Goal: Information Seeking & Learning: Learn about a topic

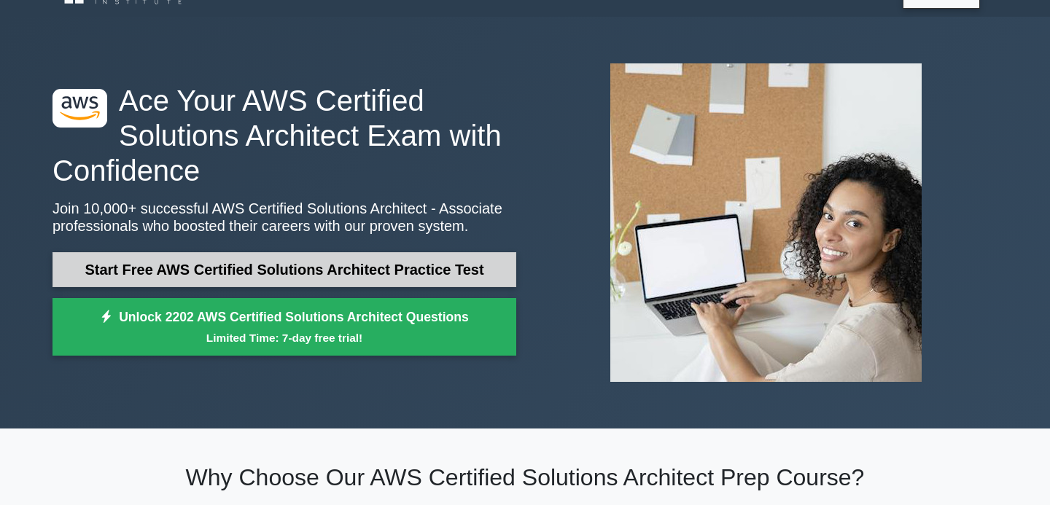
click at [286, 271] on link "Start Free AWS Certified Solutions Architect Practice Test" at bounding box center [285, 269] width 464 height 35
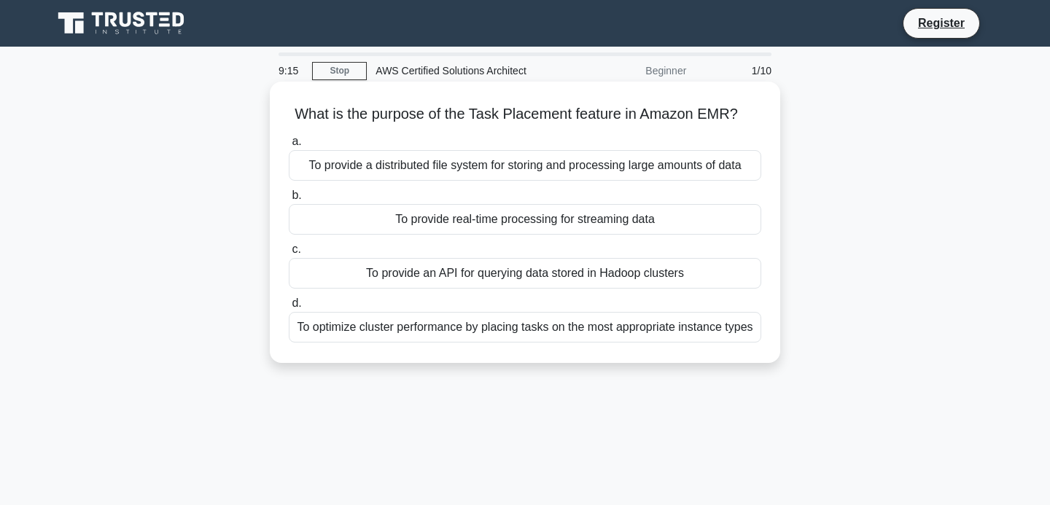
click at [327, 333] on div "To optimize cluster performance by placing tasks on the most appropriate instan…" at bounding box center [525, 327] width 473 height 31
click at [289, 309] on input "d. To optimize cluster performance by placing tasks on the most appropriate ins…" at bounding box center [289, 303] width 0 height 9
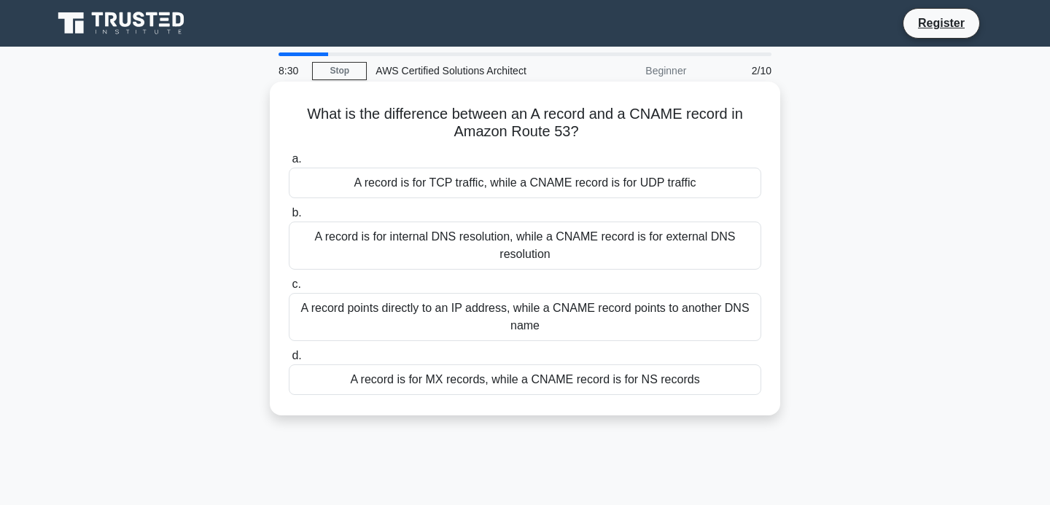
click at [435, 323] on div "A record points directly to an IP address, while a CNAME record points to anoth…" at bounding box center [525, 317] width 473 height 48
click at [289, 290] on input "c. A record points directly to an IP address, while a CNAME record points to an…" at bounding box center [289, 284] width 0 height 9
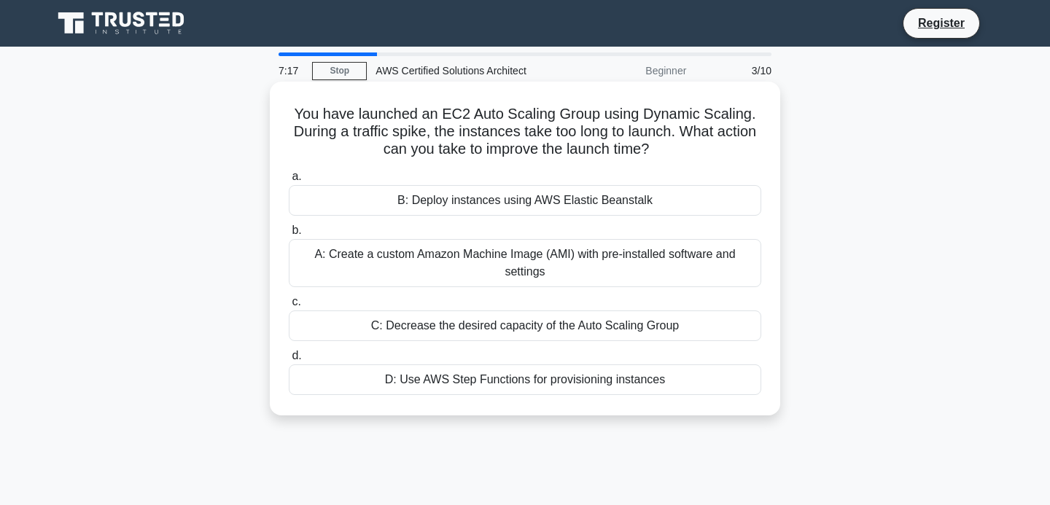
click at [408, 269] on div "A: Create a custom Amazon Machine Image (AMI) with pre-installed software and s…" at bounding box center [525, 263] width 473 height 48
click at [289, 236] on input "b. A: Create a custom Amazon Machine Image (AMI) with pre-installed software an…" at bounding box center [289, 230] width 0 height 9
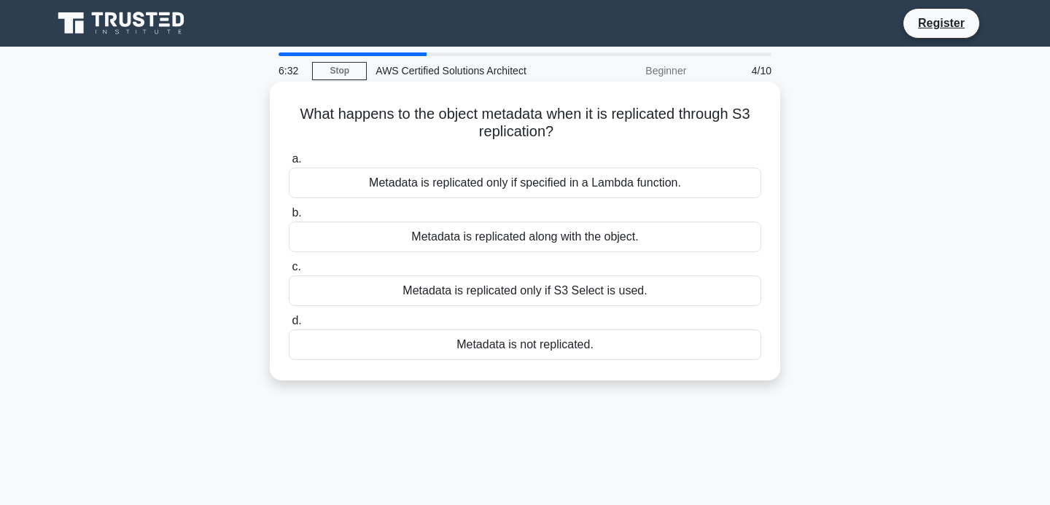
click at [483, 240] on div "Metadata is replicated along with the object." at bounding box center [525, 237] width 473 height 31
click at [289, 218] on input "b. Metadata is replicated along with the object." at bounding box center [289, 213] width 0 height 9
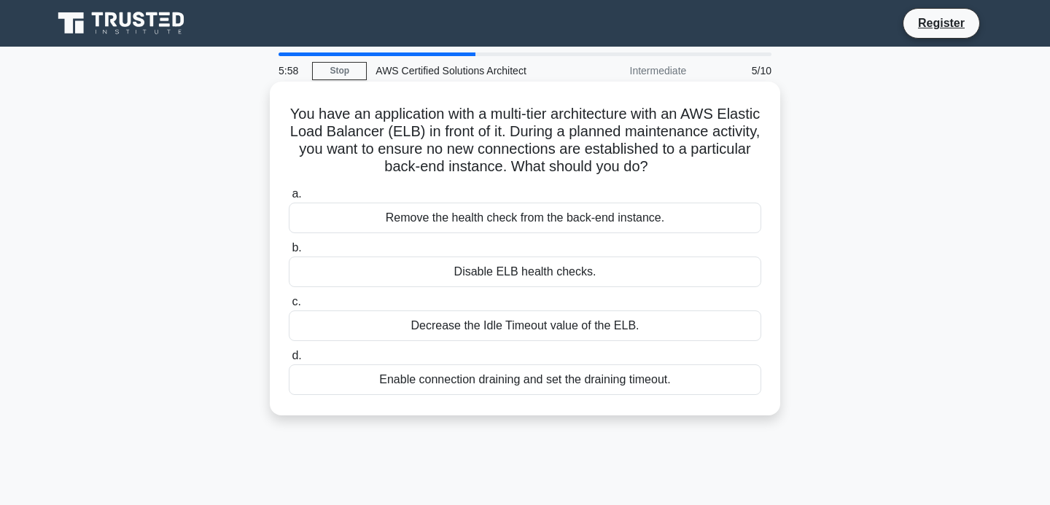
click at [461, 391] on div "Enable connection draining and set the draining timeout." at bounding box center [525, 380] width 473 height 31
click at [289, 361] on input "d. Enable connection draining and set the draining timeout." at bounding box center [289, 356] width 0 height 9
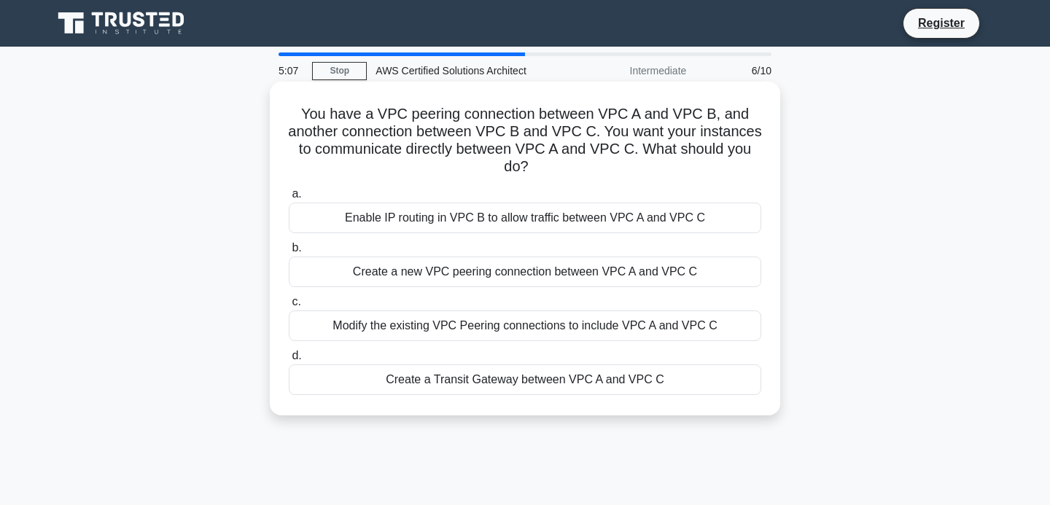
click at [403, 282] on div "Create a new VPC peering connection between VPC A and VPC C" at bounding box center [525, 272] width 473 height 31
click at [289, 253] on input "b. Create a new VPC peering connection between VPC A and VPC C" at bounding box center [289, 248] width 0 height 9
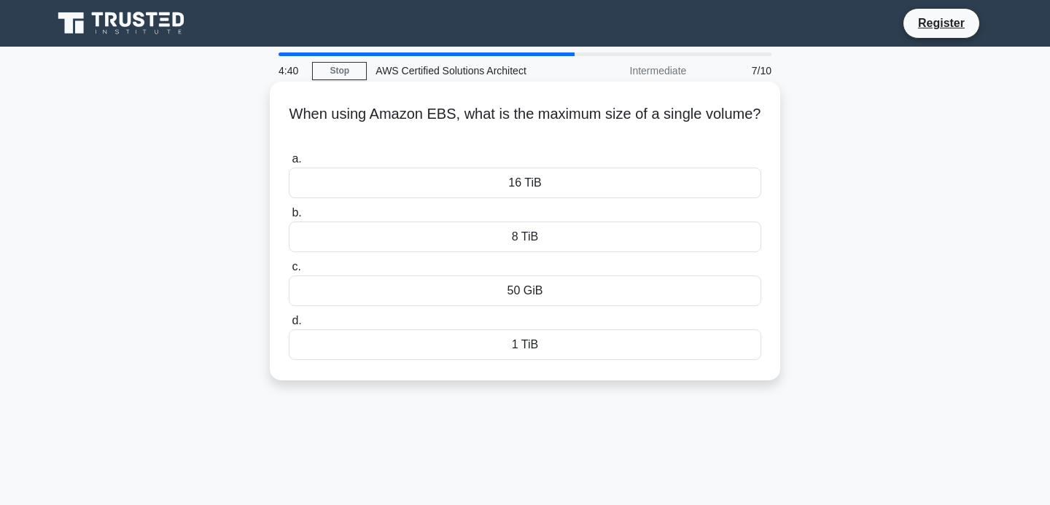
click at [439, 190] on div "16 TiB" at bounding box center [525, 183] width 473 height 31
click at [289, 164] on input "a. 16 TiB" at bounding box center [289, 159] width 0 height 9
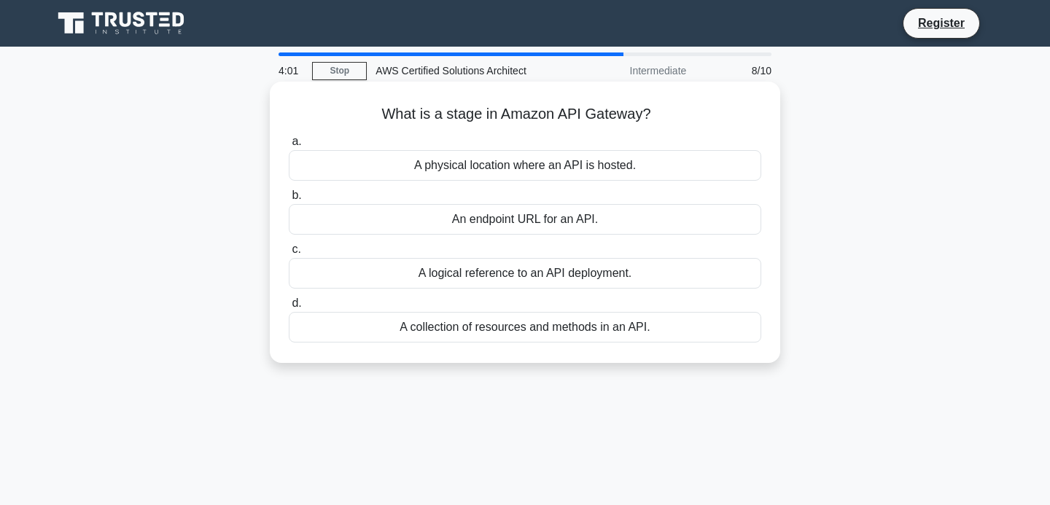
click at [497, 279] on div "A logical reference to an API deployment." at bounding box center [525, 273] width 473 height 31
click at [289, 255] on input "c. A logical reference to an API deployment." at bounding box center [289, 249] width 0 height 9
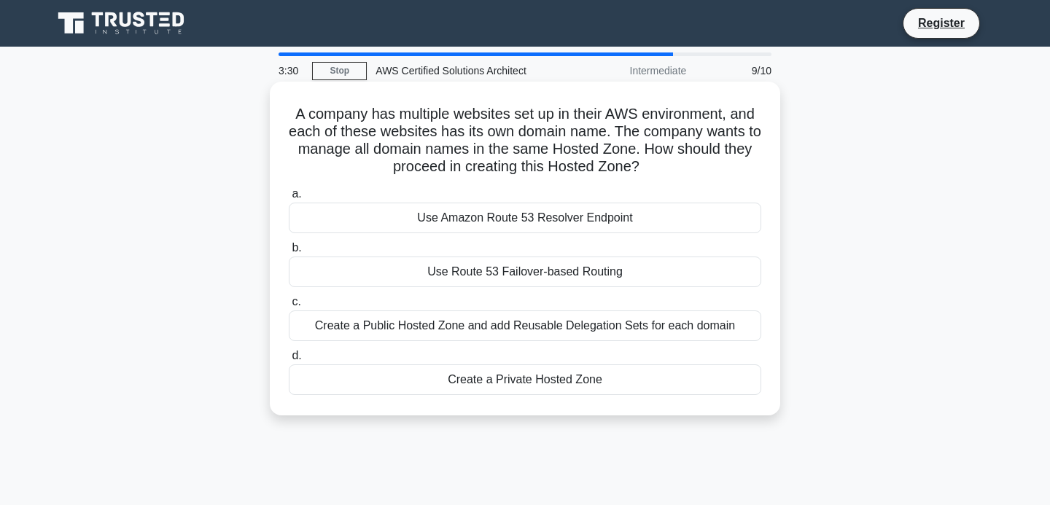
click at [437, 319] on div "Create a Public Hosted Zone and add Reusable Delegation Sets for each domain" at bounding box center [525, 326] width 473 height 31
click at [289, 307] on input "c. Create a Public Hosted Zone and add Reusable Delegation Sets for each domain" at bounding box center [289, 302] width 0 height 9
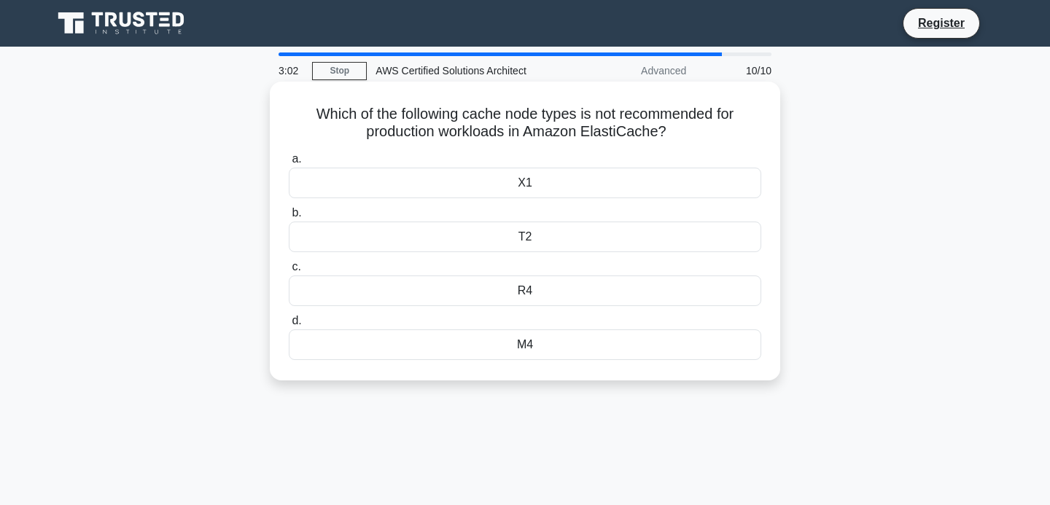
click at [484, 234] on div "T2" at bounding box center [525, 237] width 473 height 31
click at [289, 218] on input "b. T2" at bounding box center [289, 213] width 0 height 9
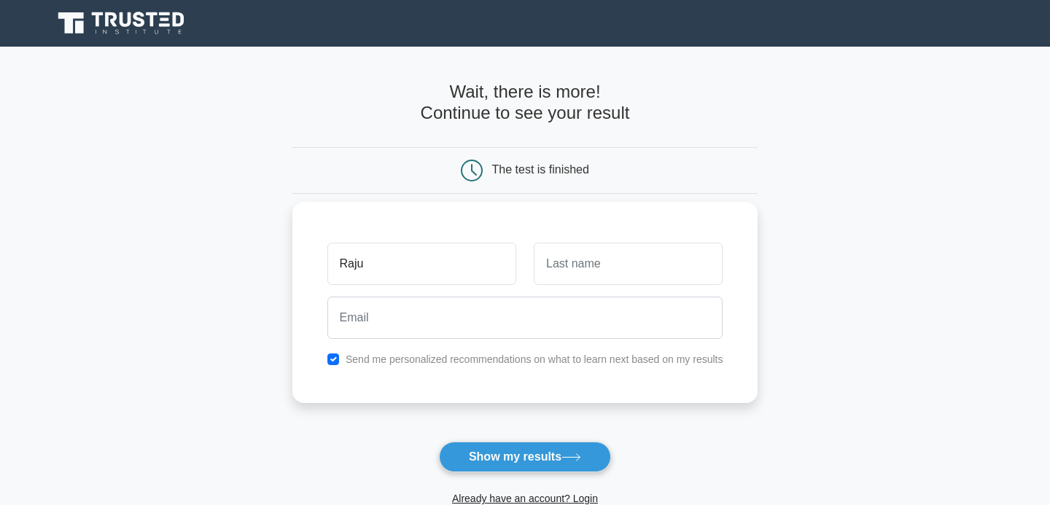
type input "Raju"
click at [599, 279] on input "text" at bounding box center [628, 264] width 189 height 42
type input "Hp"
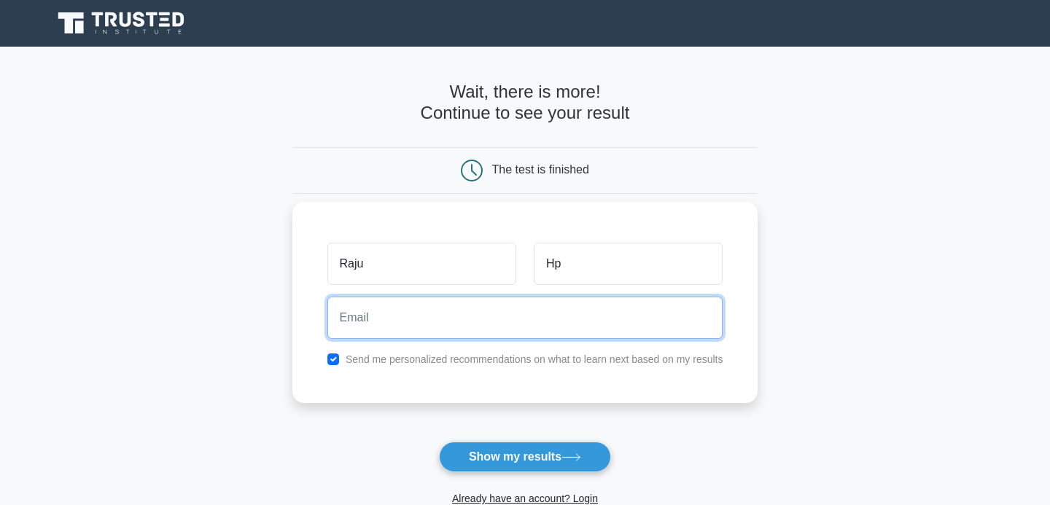
click at [464, 322] on input "email" at bounding box center [525, 318] width 396 height 42
click at [398, 325] on input "email" at bounding box center [525, 318] width 396 height 42
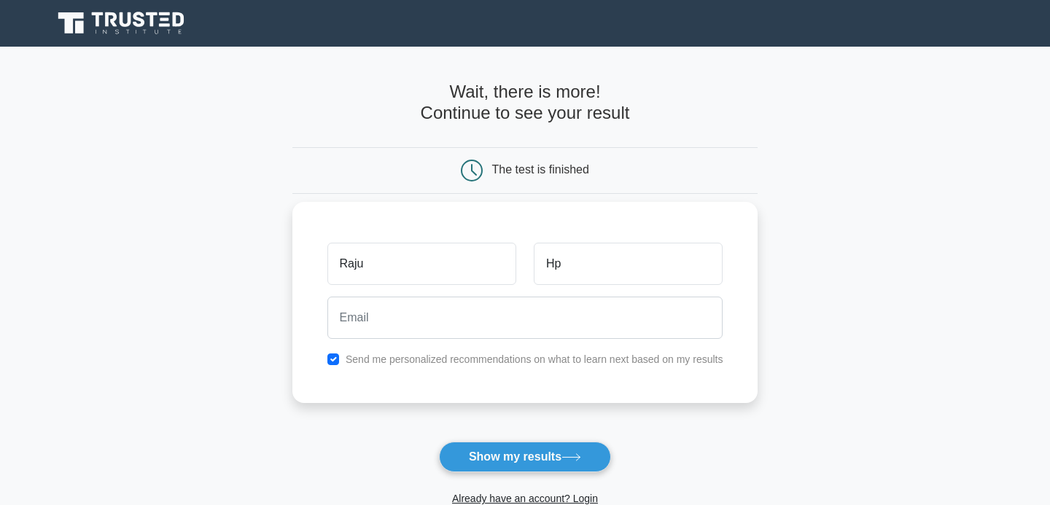
click at [367, 370] on div "Raju Hp Send me personalized recommendations on what to learn next based on my …" at bounding box center [525, 302] width 466 height 201
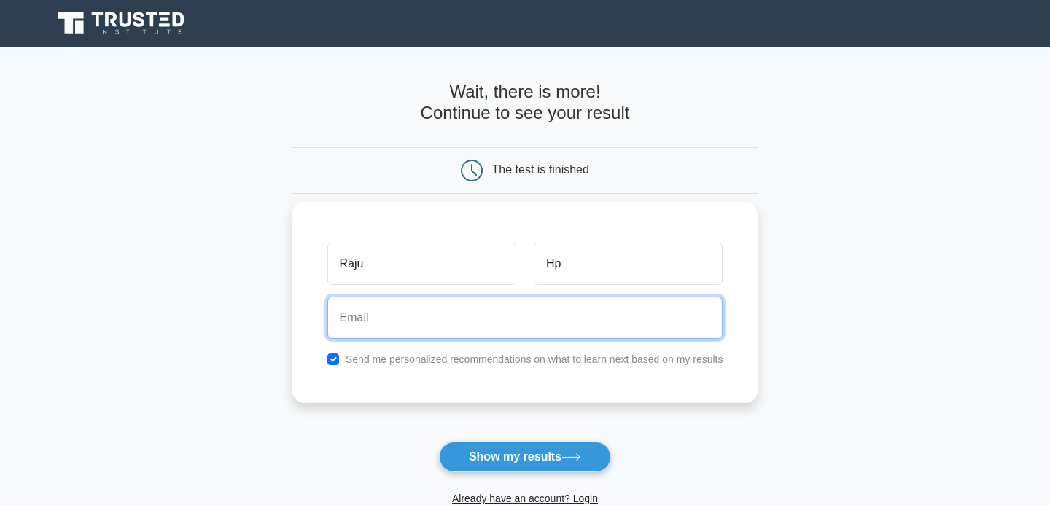
click at [377, 331] on input "email" at bounding box center [525, 318] width 396 height 42
type input "rajuhp.puttaswamaiah@gmail.com"
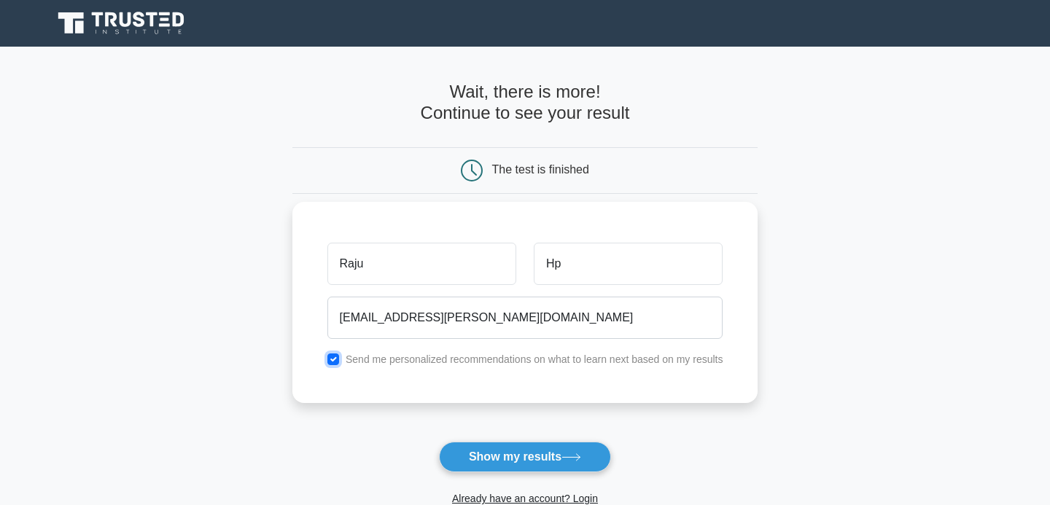
click at [334, 363] on input "checkbox" at bounding box center [333, 360] width 12 height 12
checkbox input "false"
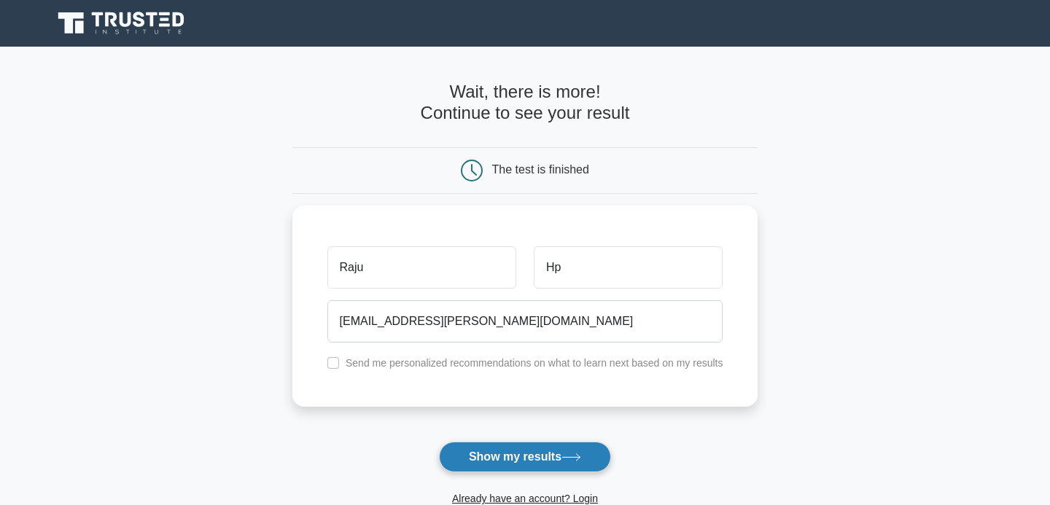
click at [480, 460] on button "Show my results" at bounding box center [525, 457] width 172 height 31
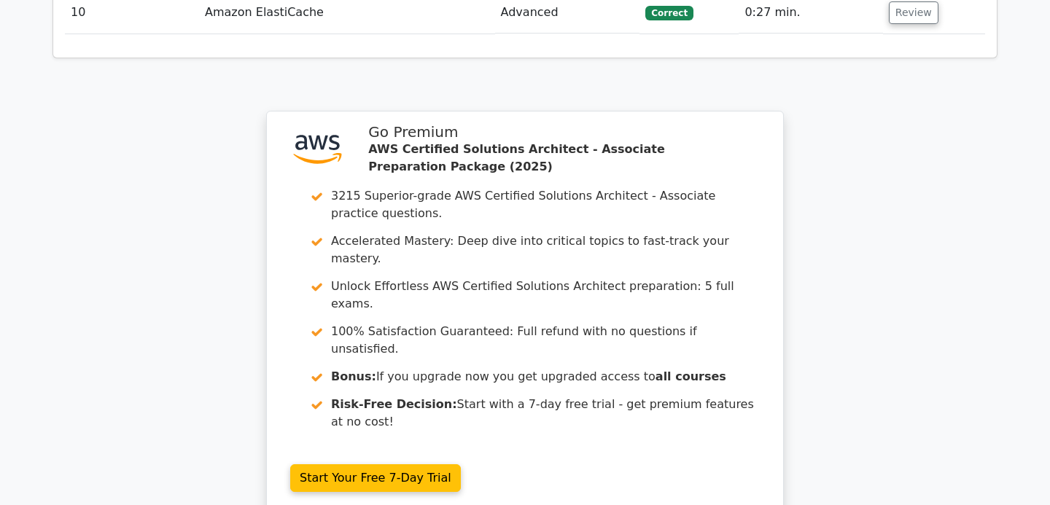
scroll to position [2237, 0]
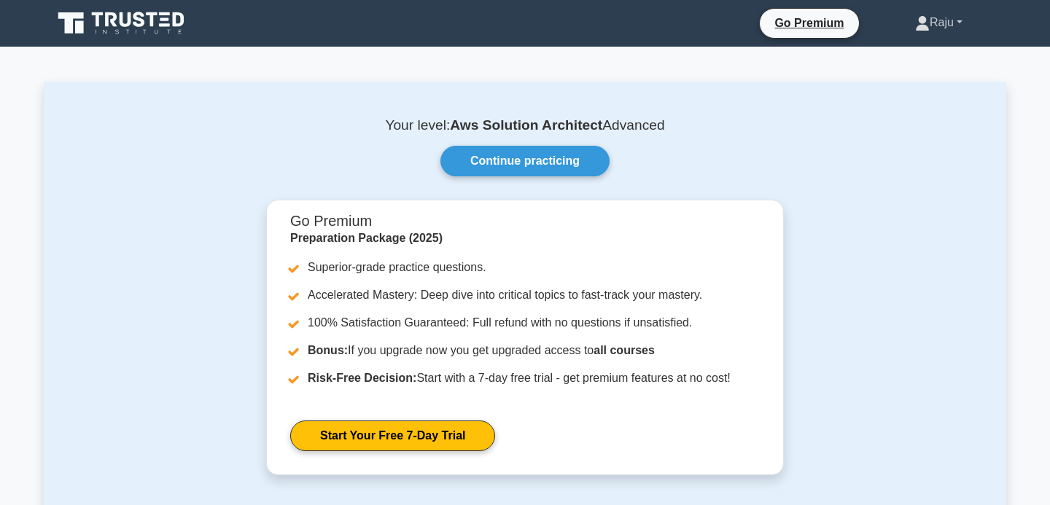
click at [950, 30] on link "Raju" at bounding box center [938, 22] width 117 height 29
click at [916, 52] on link "Profile" at bounding box center [938, 56] width 115 height 23
